Goal: Information Seeking & Learning: Find specific fact

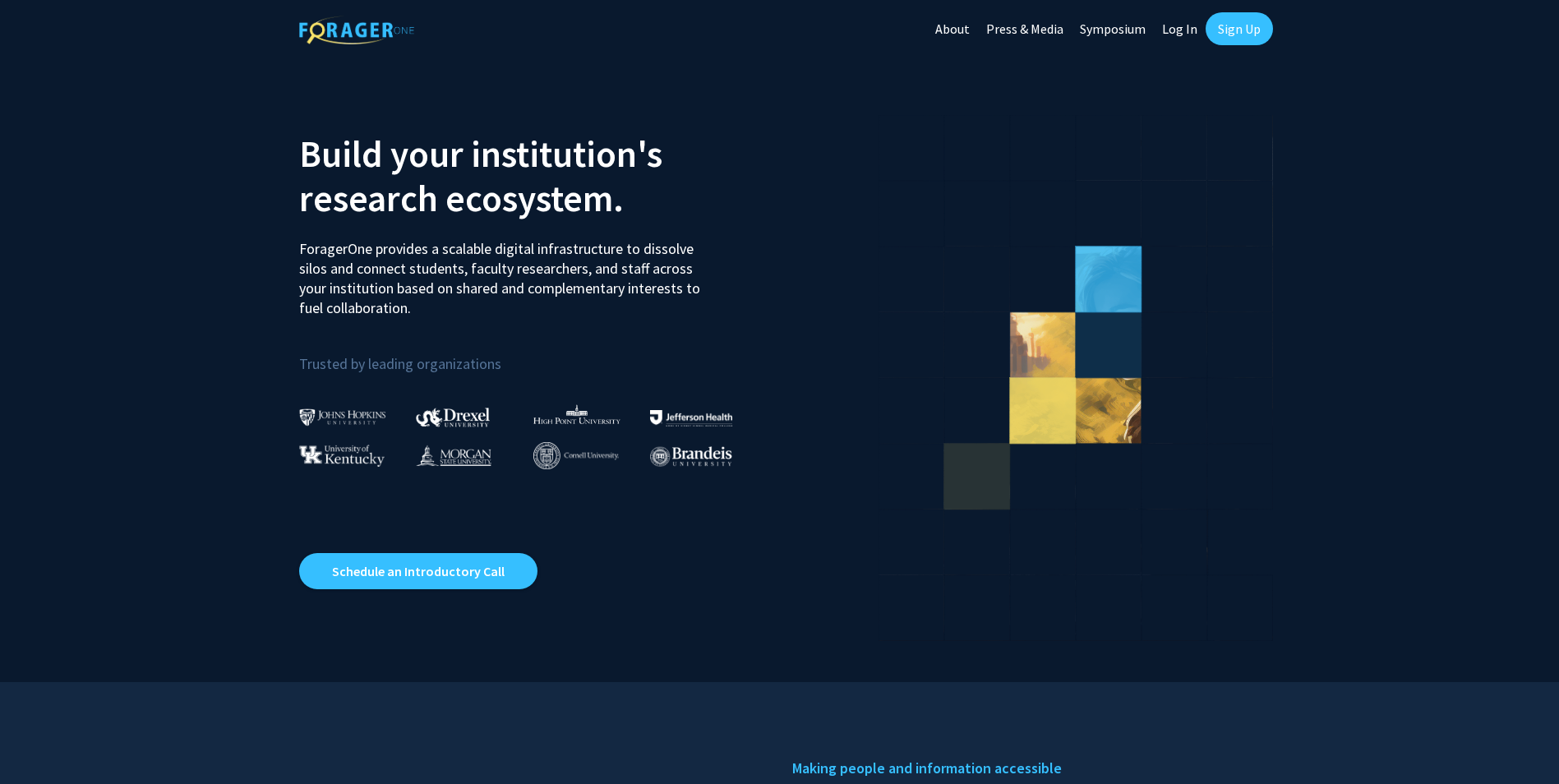
click at [1173, 28] on link "Log In" at bounding box center [1179, 28] width 51 height 58
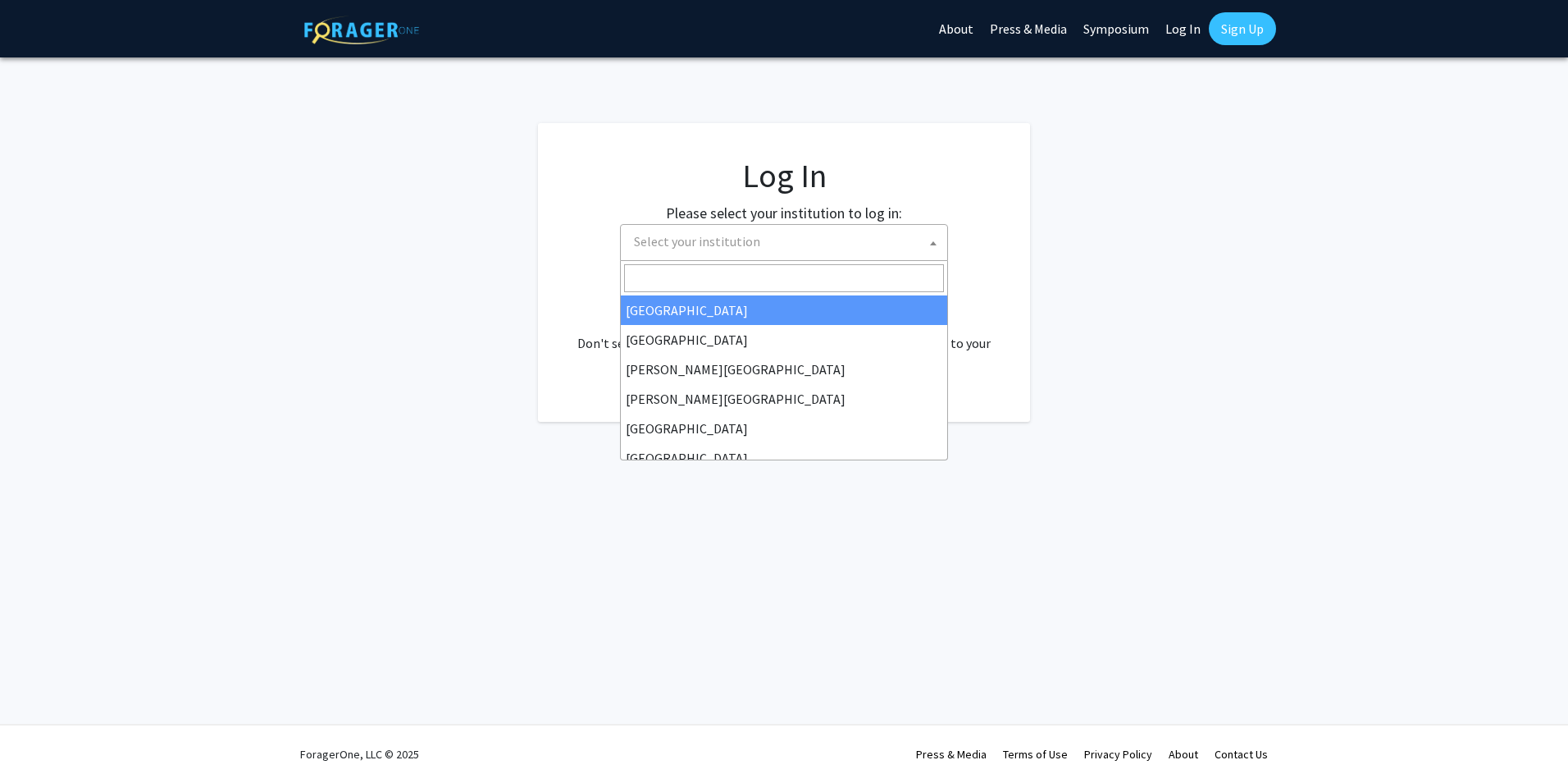
click at [930, 233] on span at bounding box center [934, 243] width 16 height 36
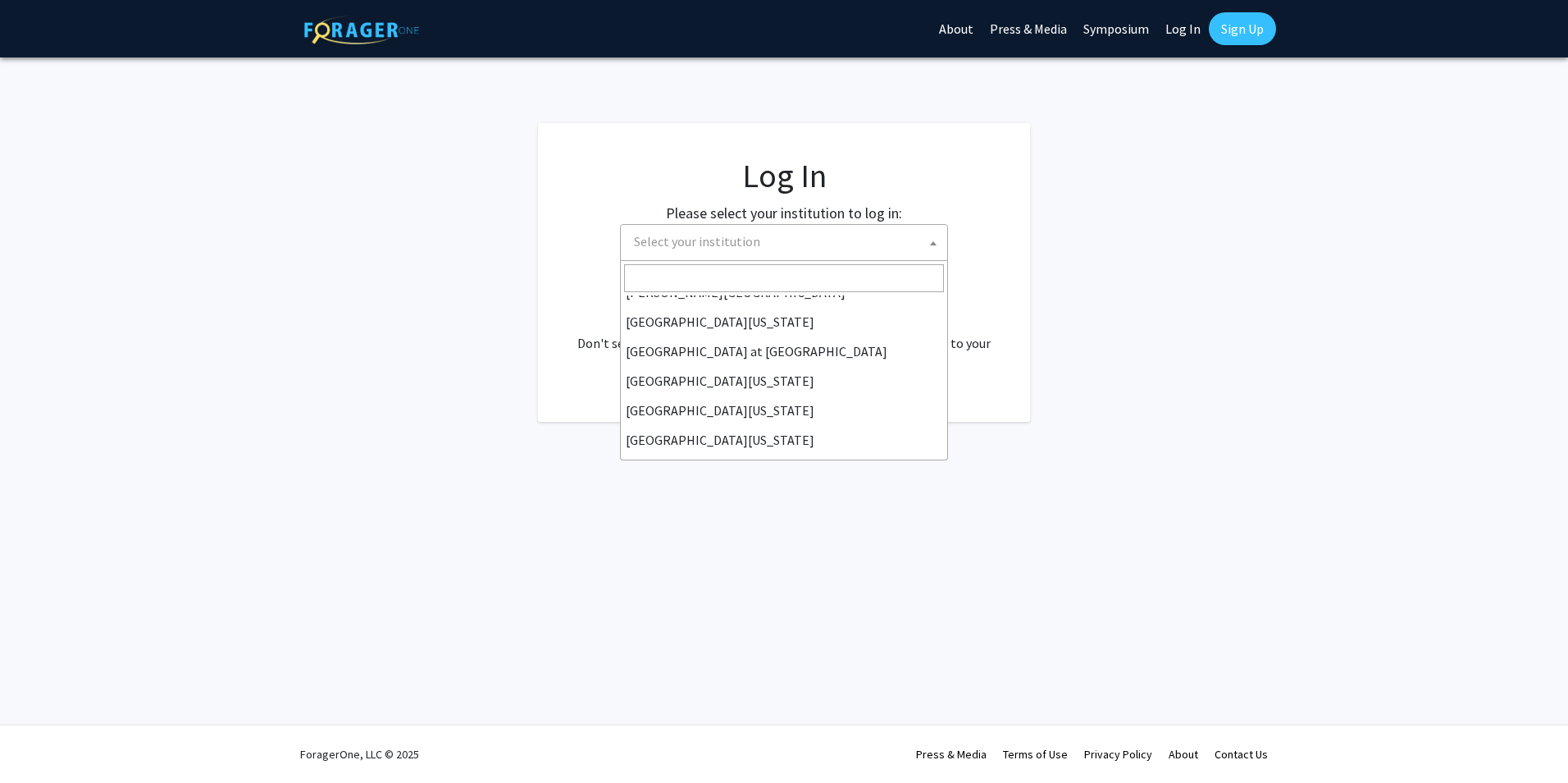
scroll to position [574, 0]
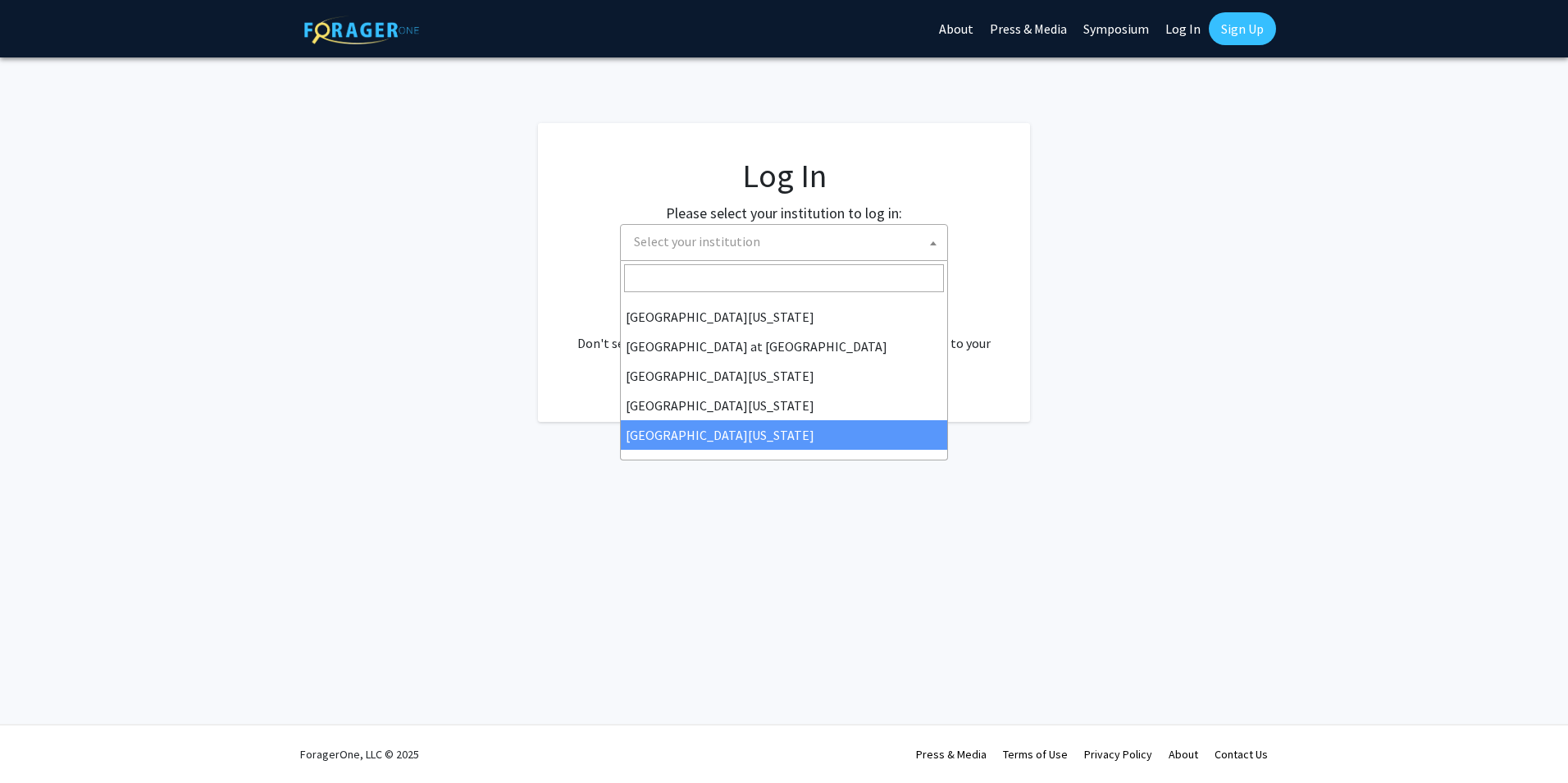
select select "33"
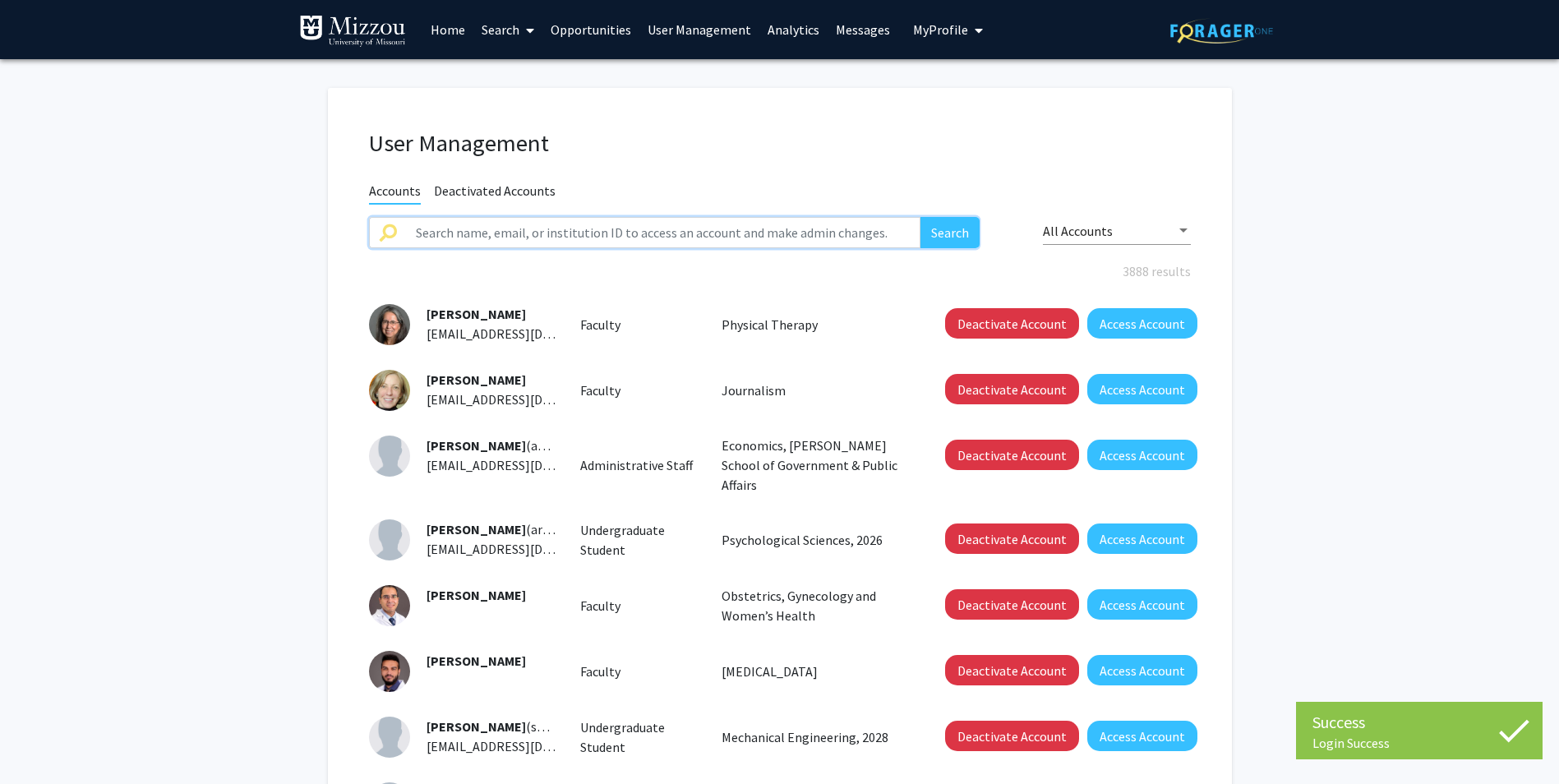
click at [801, 230] on input "text" at bounding box center [664, 233] width 515 height 31
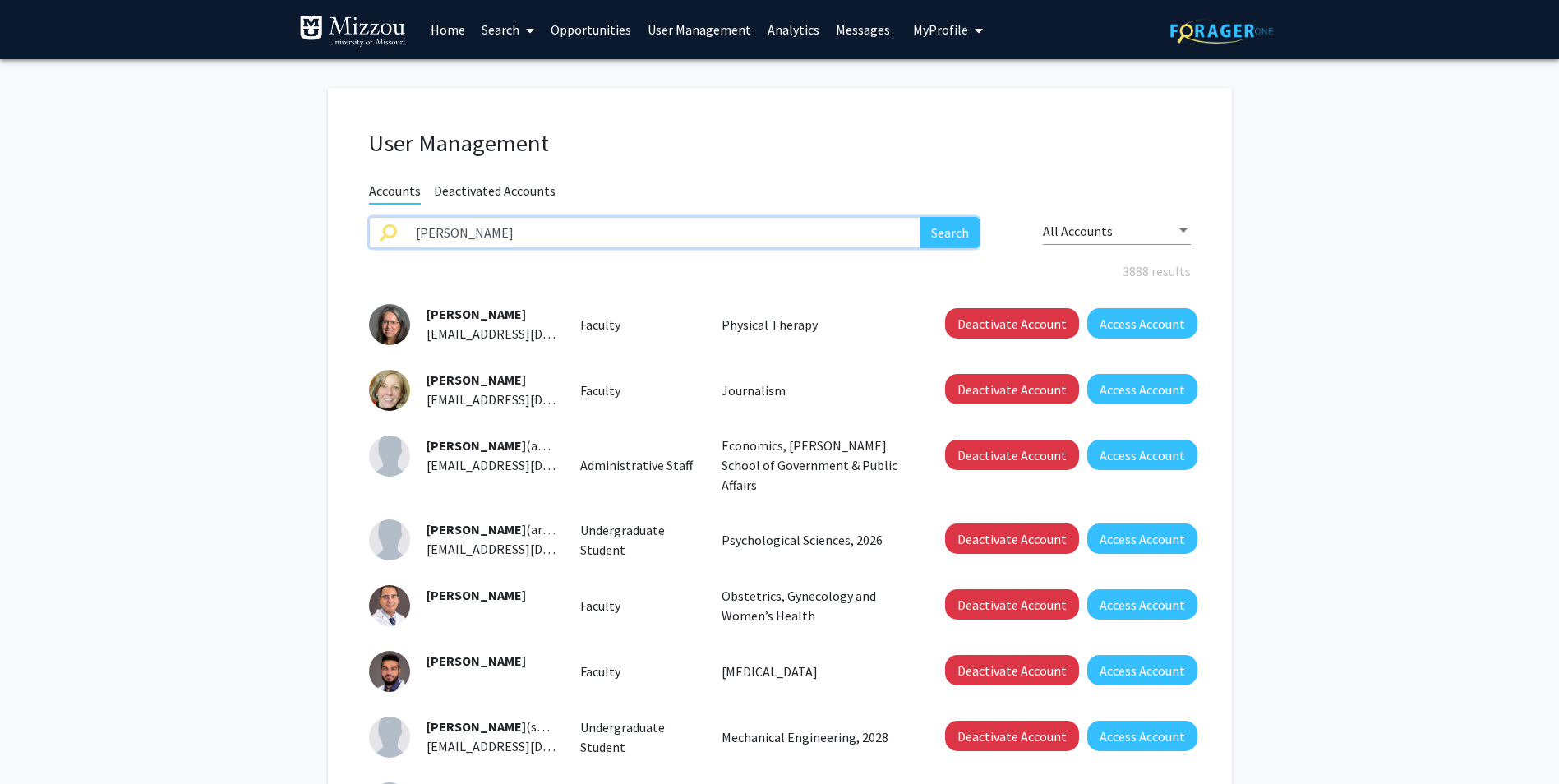
type input "truman"
click at [921, 217] on button "Search" at bounding box center [950, 233] width 60 height 31
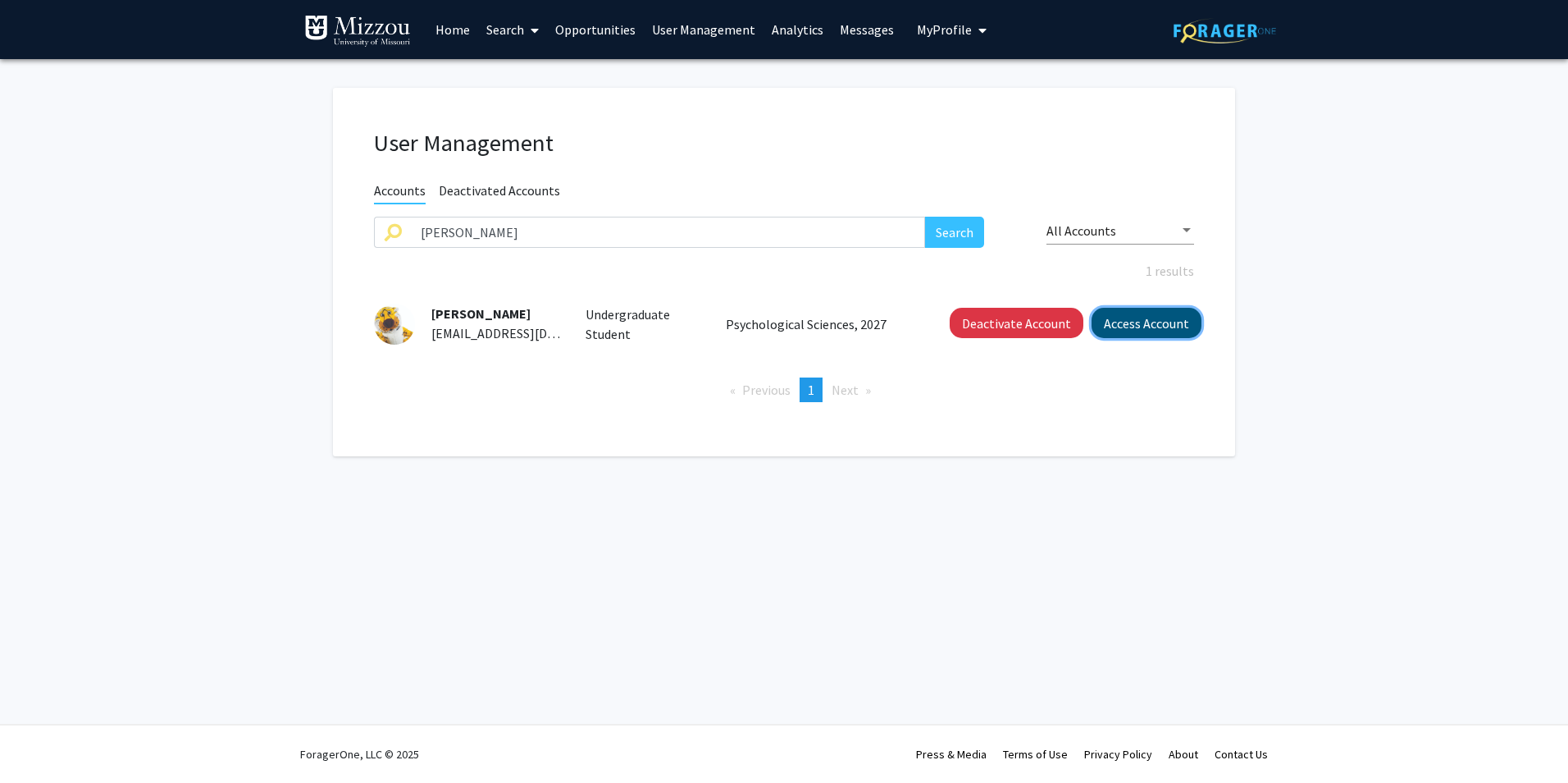
click at [1114, 320] on button "Access Account" at bounding box center [1147, 322] width 110 height 30
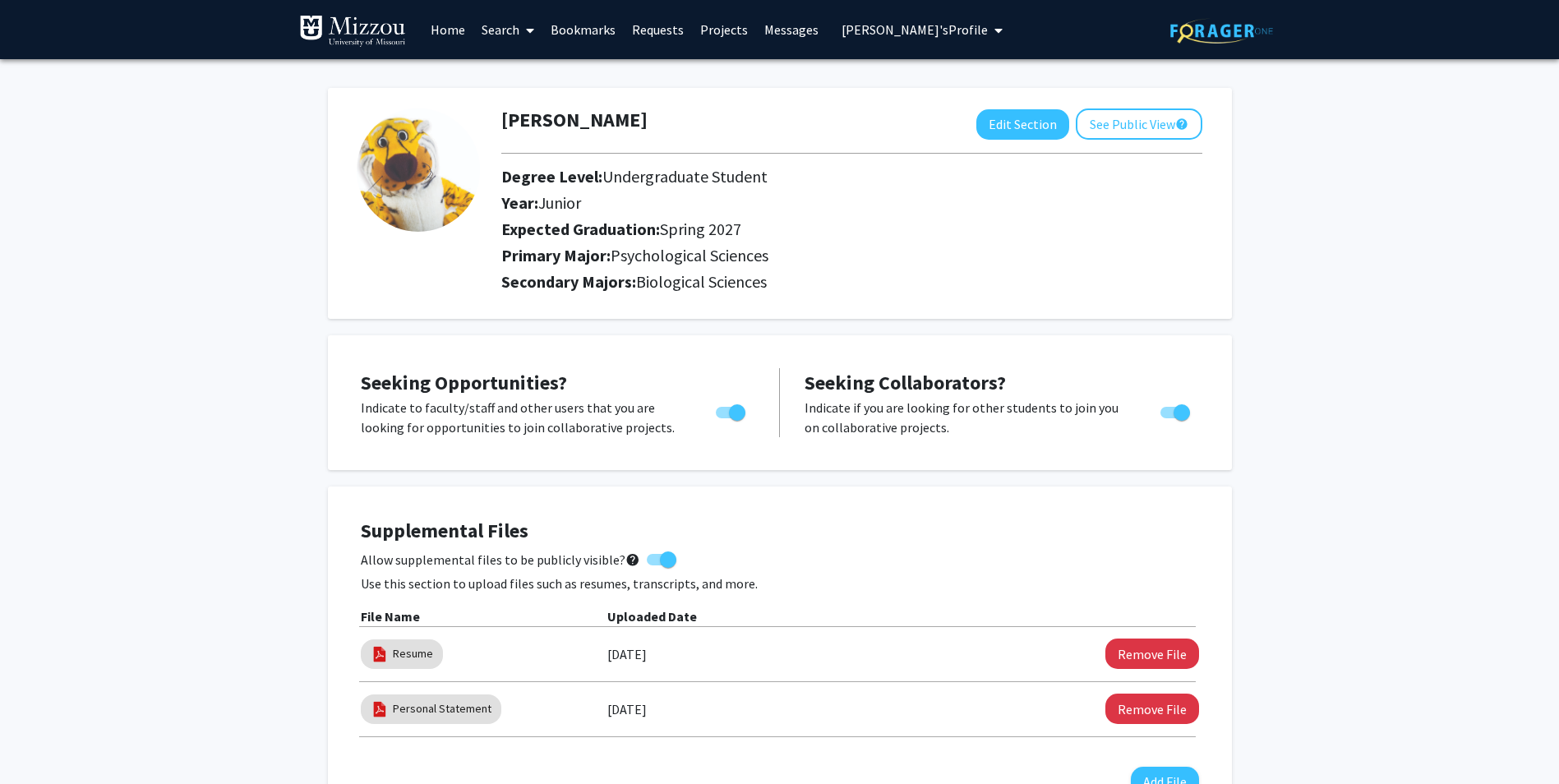
click at [1099, 127] on button "See Public View help" at bounding box center [1139, 124] width 127 height 31
click at [493, 29] on link "Search" at bounding box center [507, 29] width 69 height 58
click at [510, 76] on span "Faculty/Staff" at bounding box center [534, 76] width 121 height 33
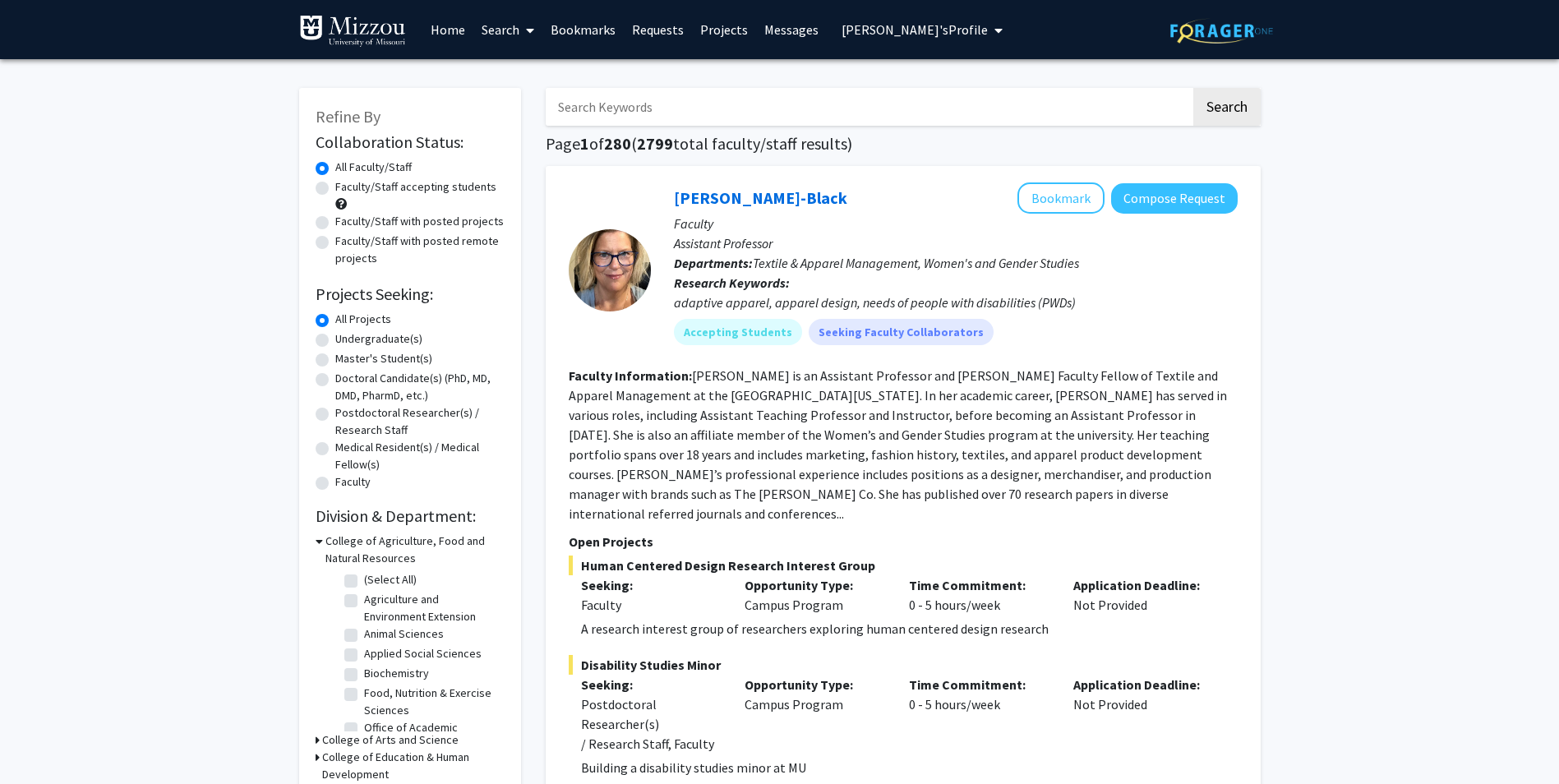
click at [610, 104] on input "Search Keywords" at bounding box center [868, 106] width 645 height 38
click at [605, 105] on input "Search Keywords" at bounding box center [868, 106] width 645 height 38
type input "carp"
click at [1193, 88] on button "Search" at bounding box center [1226, 106] width 67 height 38
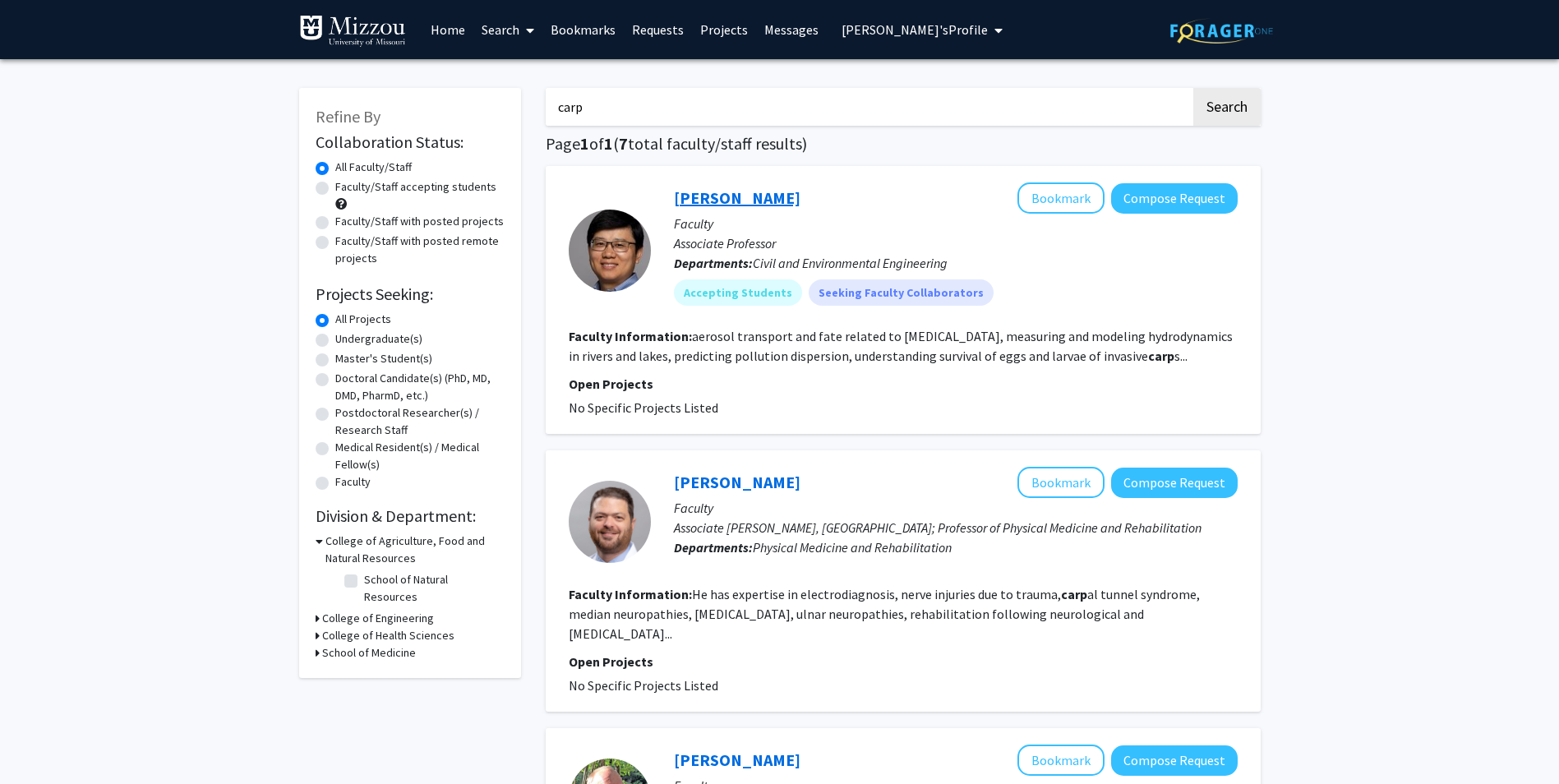
click at [756, 196] on link "Binbin Wang" at bounding box center [737, 197] width 127 height 20
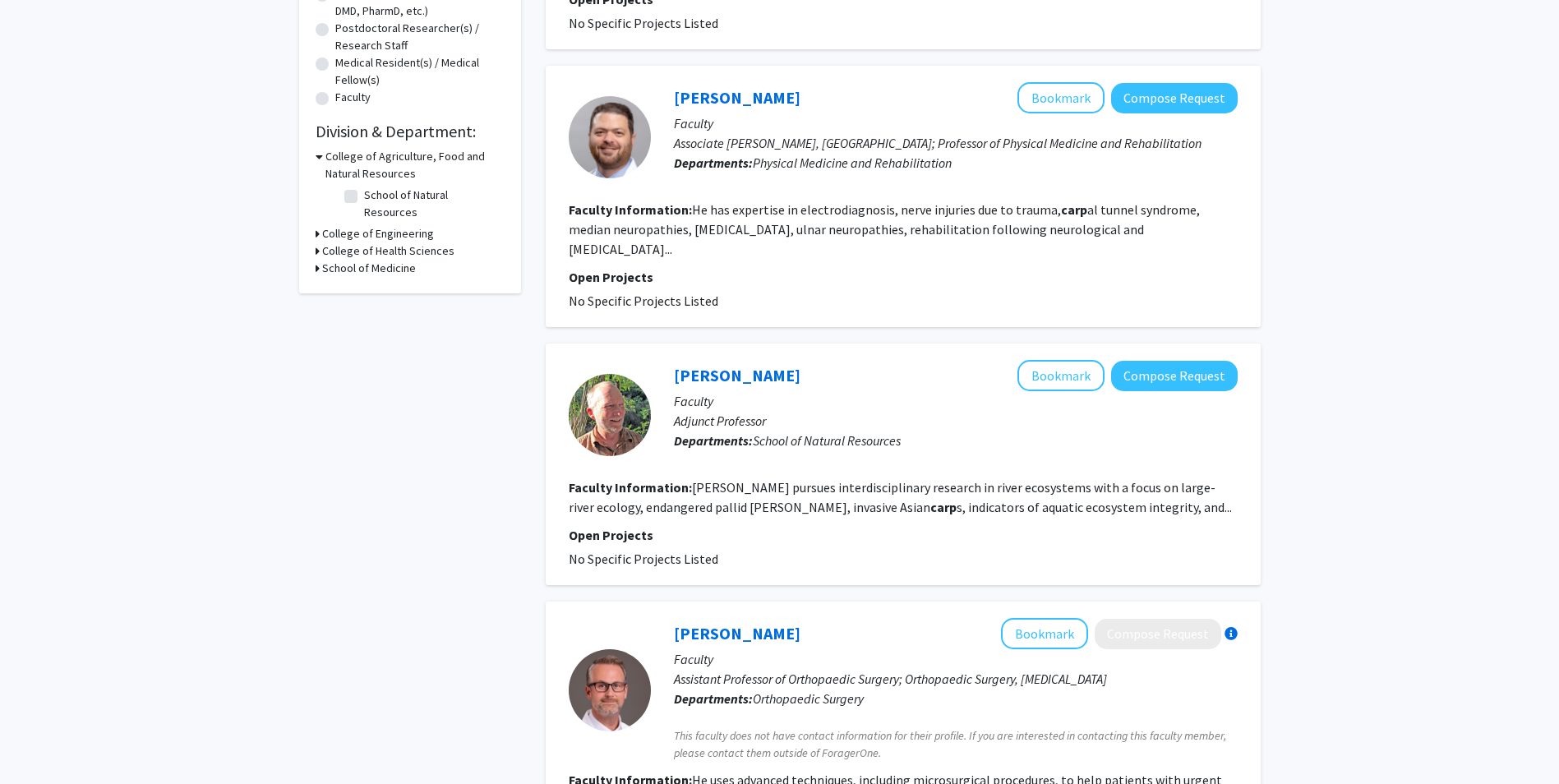
scroll to position [411, 0]
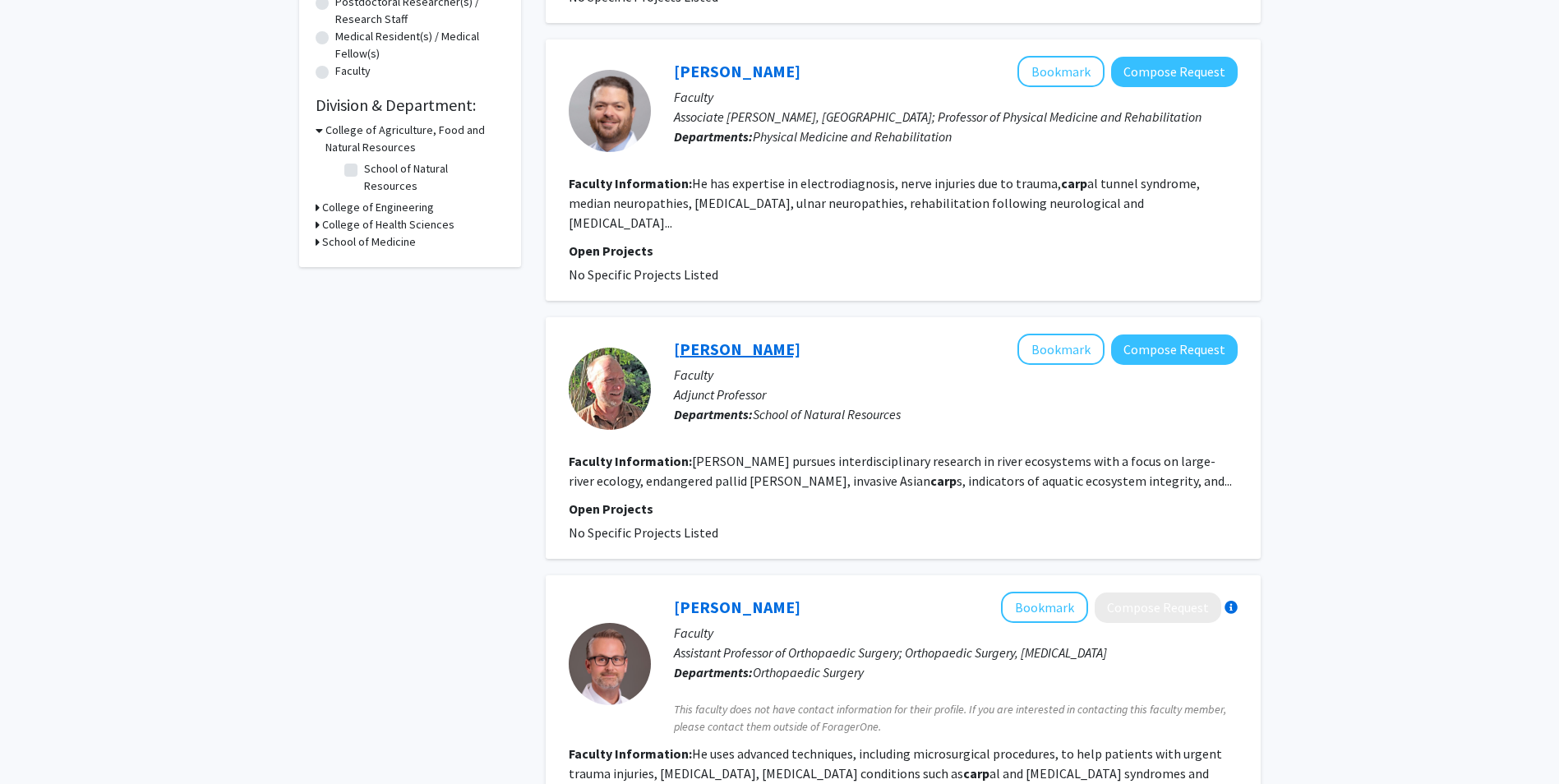
click at [778, 338] on link "Robert Jacobson" at bounding box center [737, 348] width 127 height 20
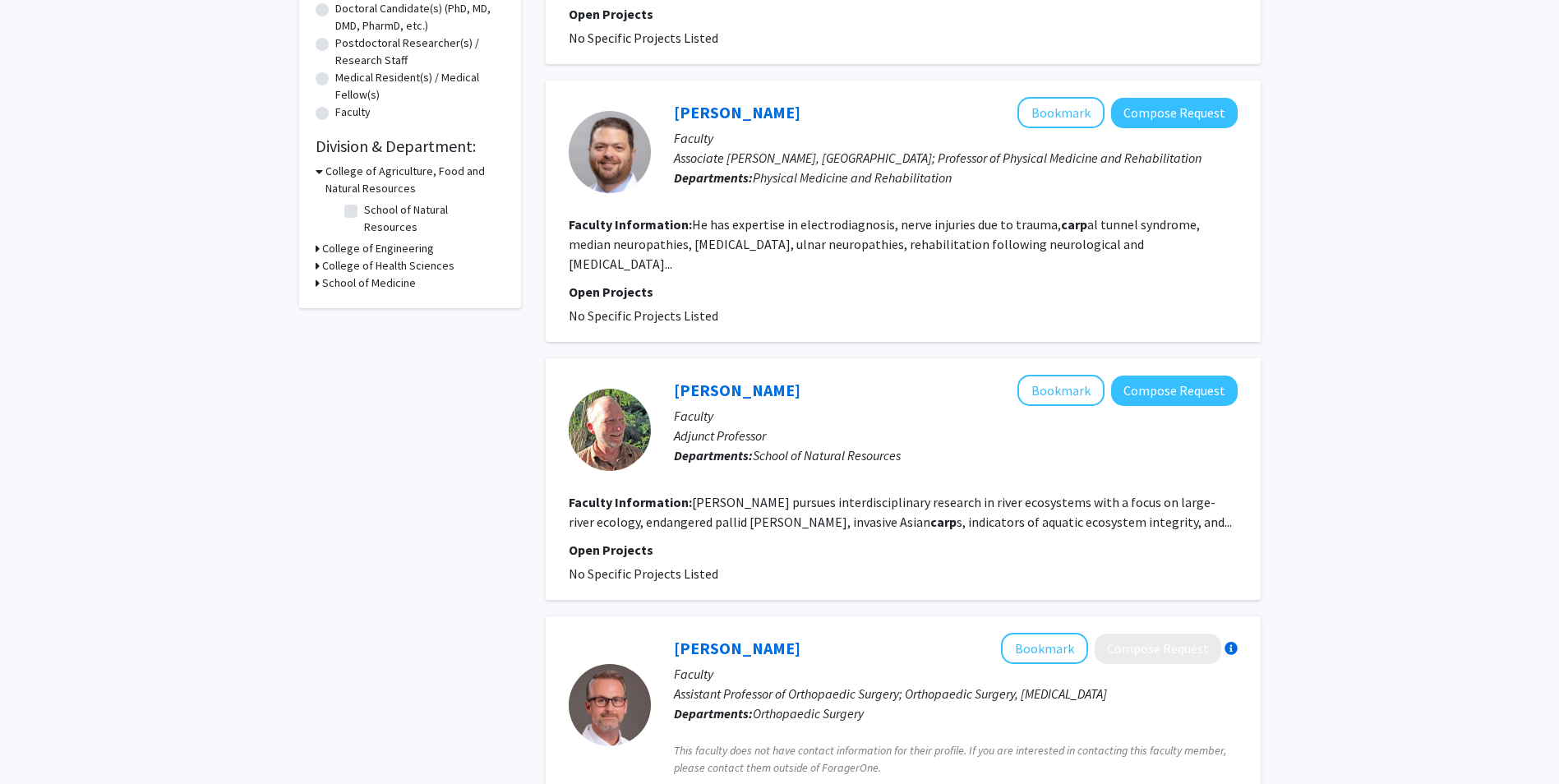
scroll to position [369, 0]
click at [777, 381] on link "Robert Jacobson" at bounding box center [737, 391] width 127 height 20
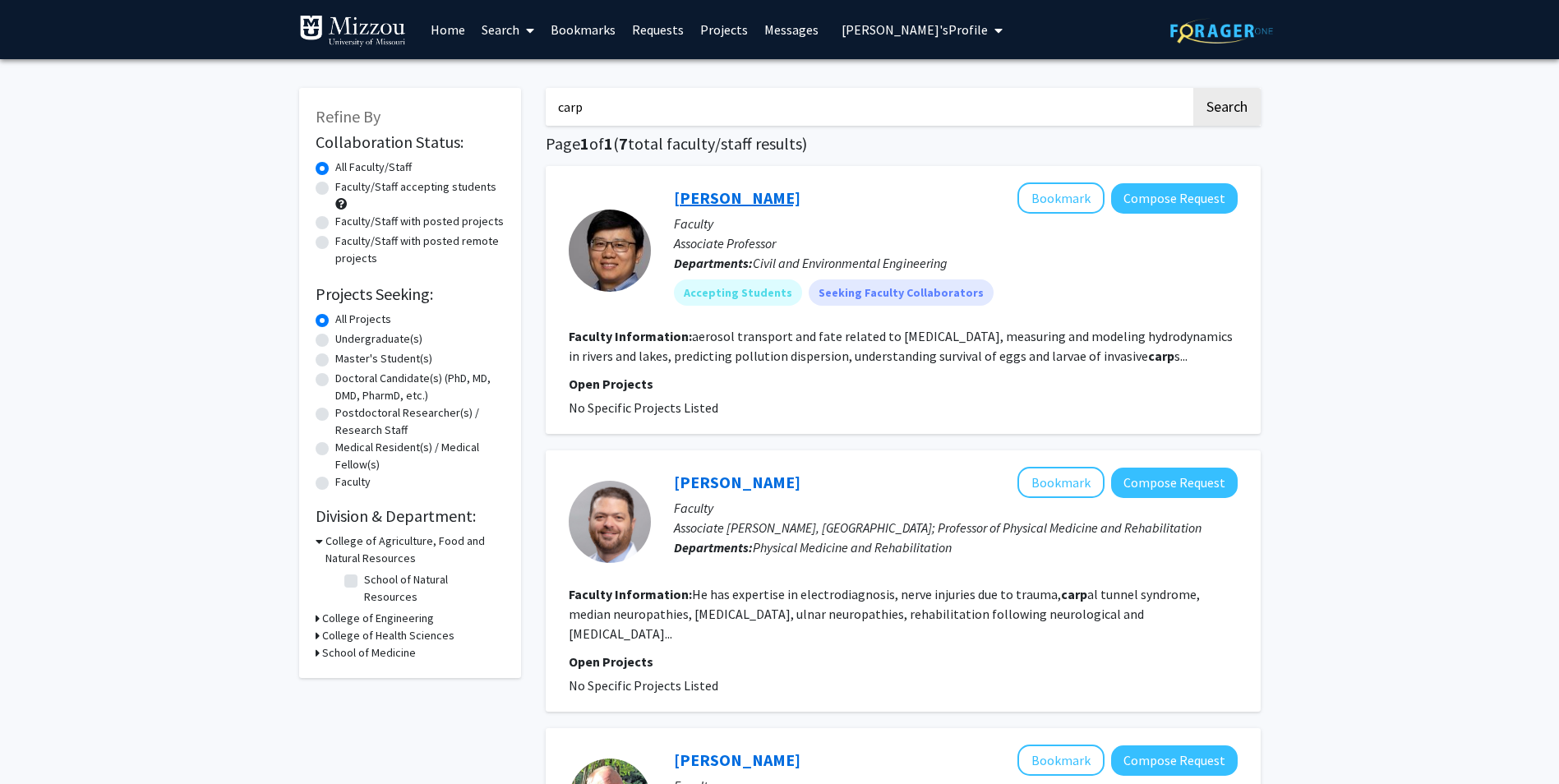
click at [679, 193] on link "Binbin Wang" at bounding box center [737, 197] width 127 height 20
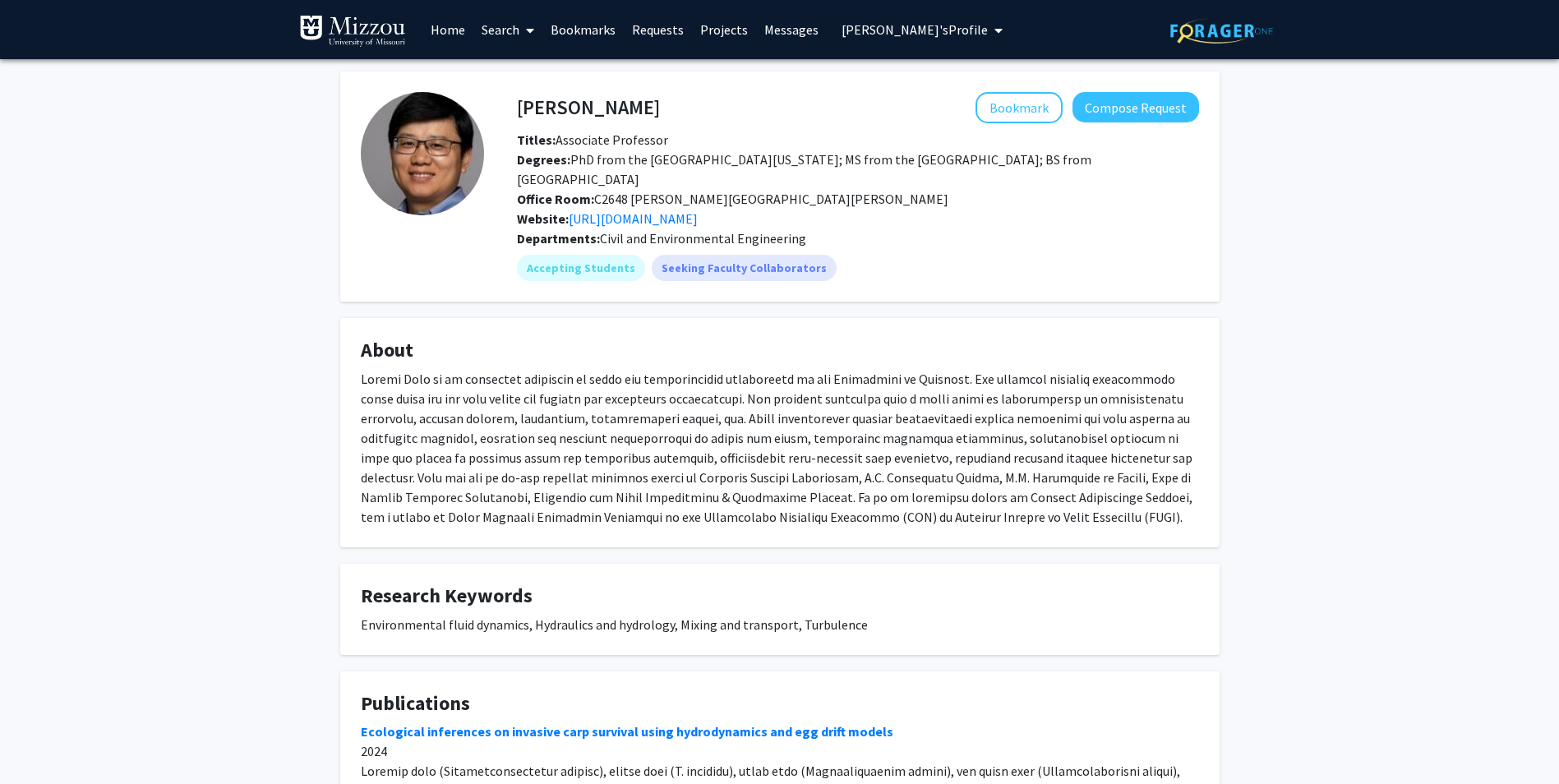
click at [173, 193] on div "Binbin Wang Bookmark Compose Request Titles: Associate Professor Degrees: PhD f…" at bounding box center [780, 539] width 1559 height 960
